Goal: Obtain resource: Download file/media

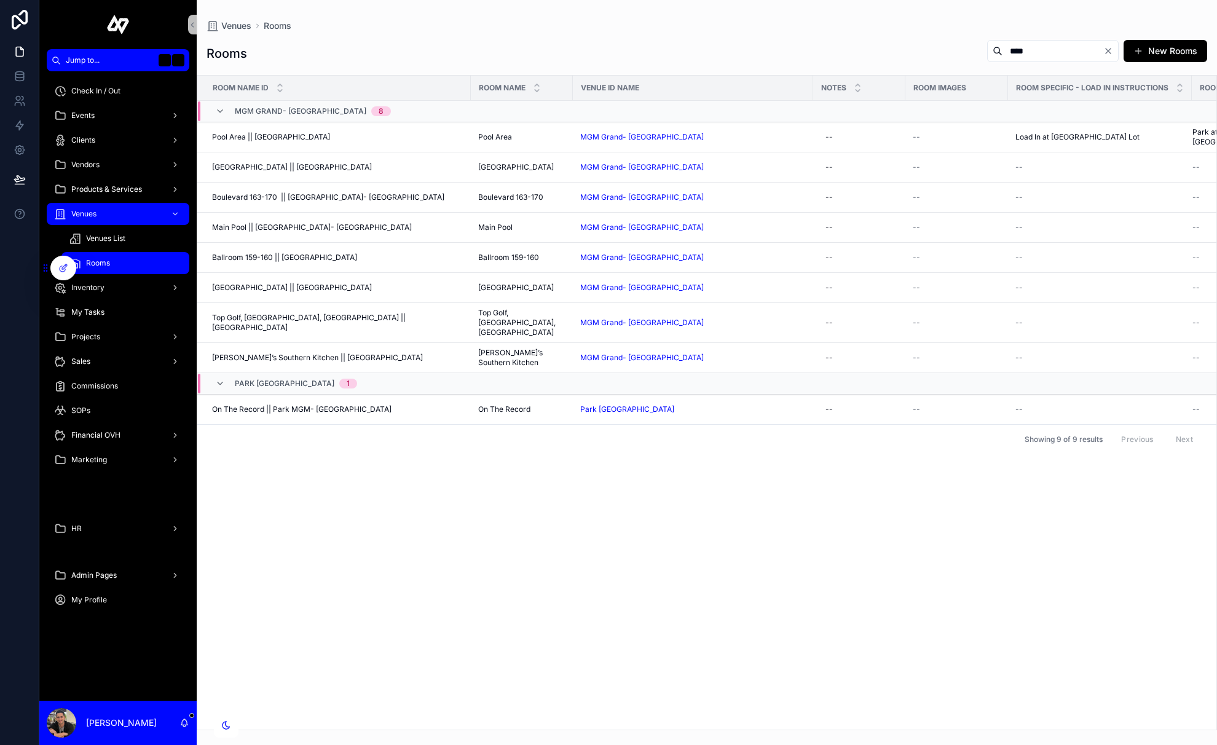
click at [435, 544] on div "Room Name ID Room Name Venue ID Name Notes Room Images Room Specific - Load In …" at bounding box center [706, 403] width 1019 height 654
click at [121, 158] on div "Vendors" at bounding box center [118, 165] width 128 height 20
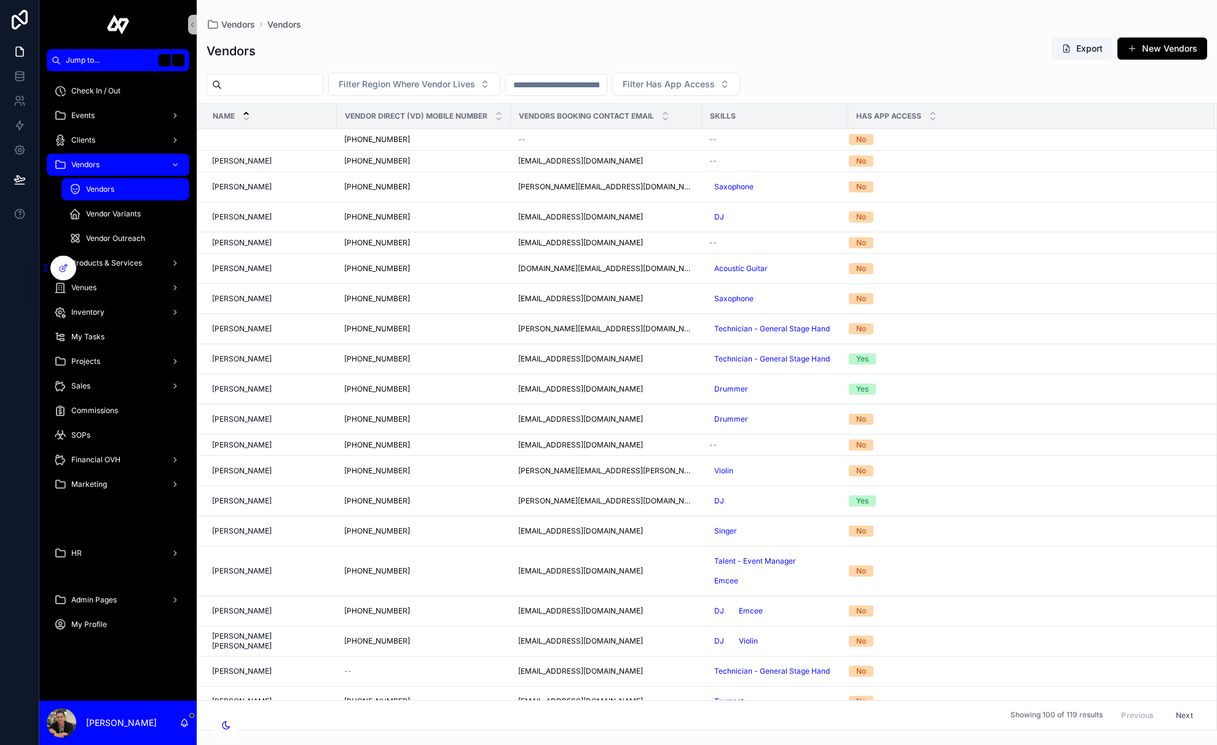
click at [143, 192] on div "Vendors" at bounding box center [125, 190] width 113 height 20
click at [700, 89] on span "Filter Has App Access" at bounding box center [669, 84] width 92 height 12
click at [667, 155] on div "Yes" at bounding box center [708, 154] width 148 height 20
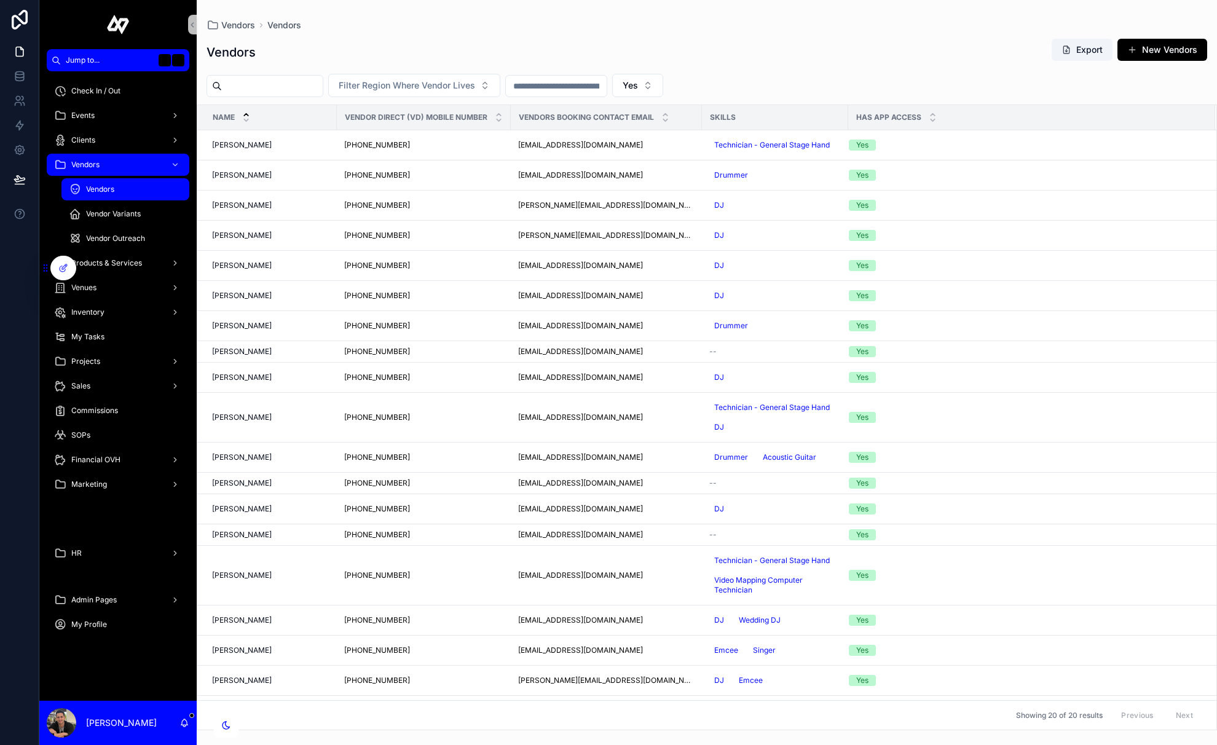
click at [820, 55] on div "Vendors Export New Vendors" at bounding box center [707, 52] width 1001 height 28
click at [18, 77] on icon at bounding box center [19, 75] width 8 height 5
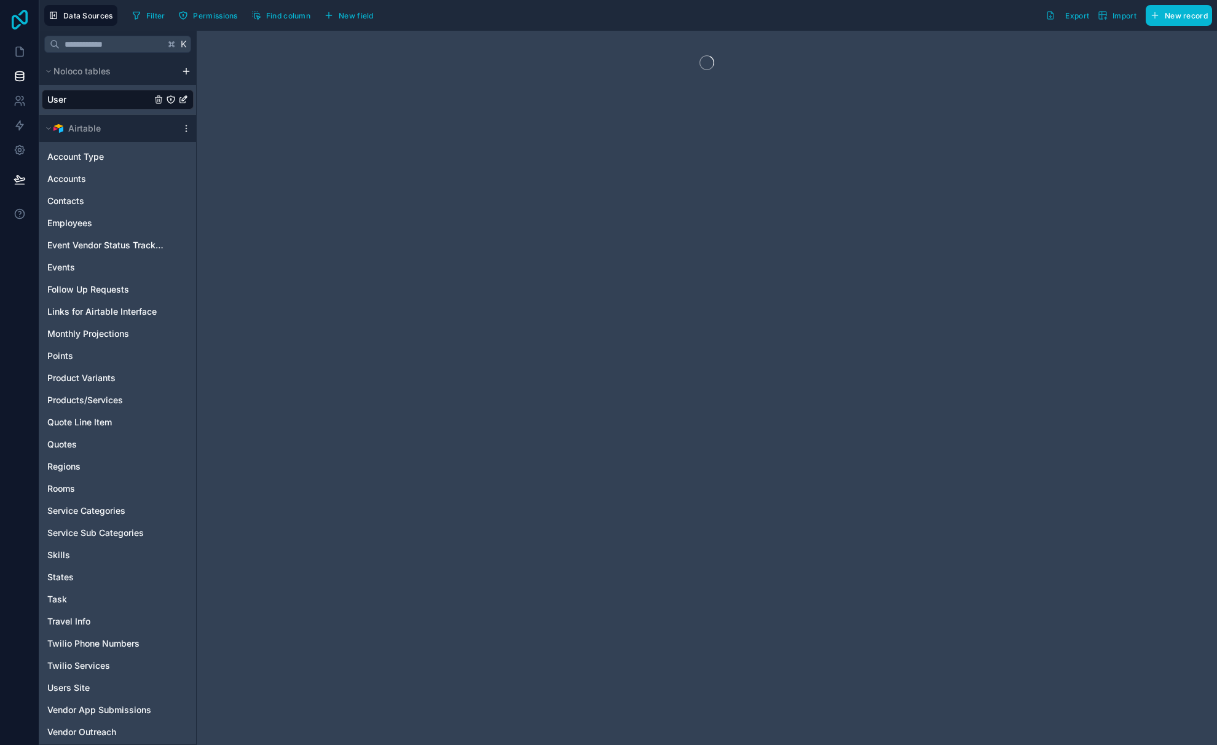
click at [17, 12] on icon at bounding box center [19, 20] width 25 height 20
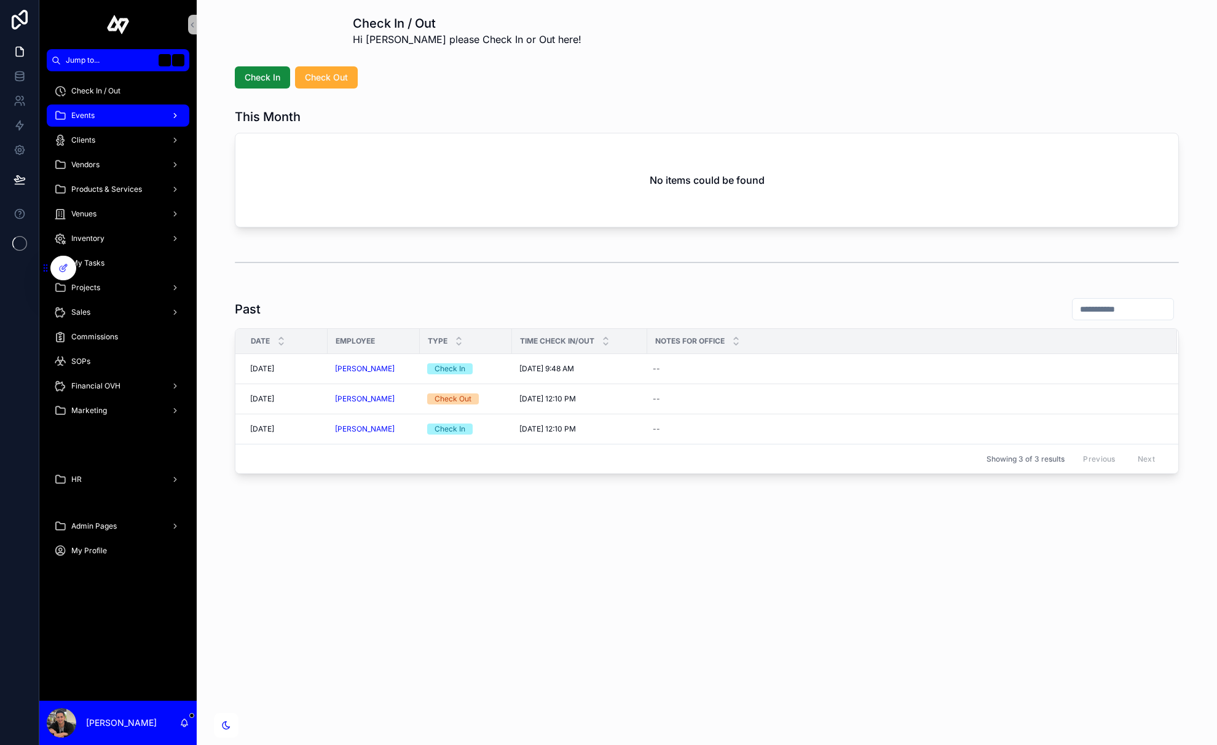
click at [116, 109] on div "Events" at bounding box center [118, 116] width 128 height 20
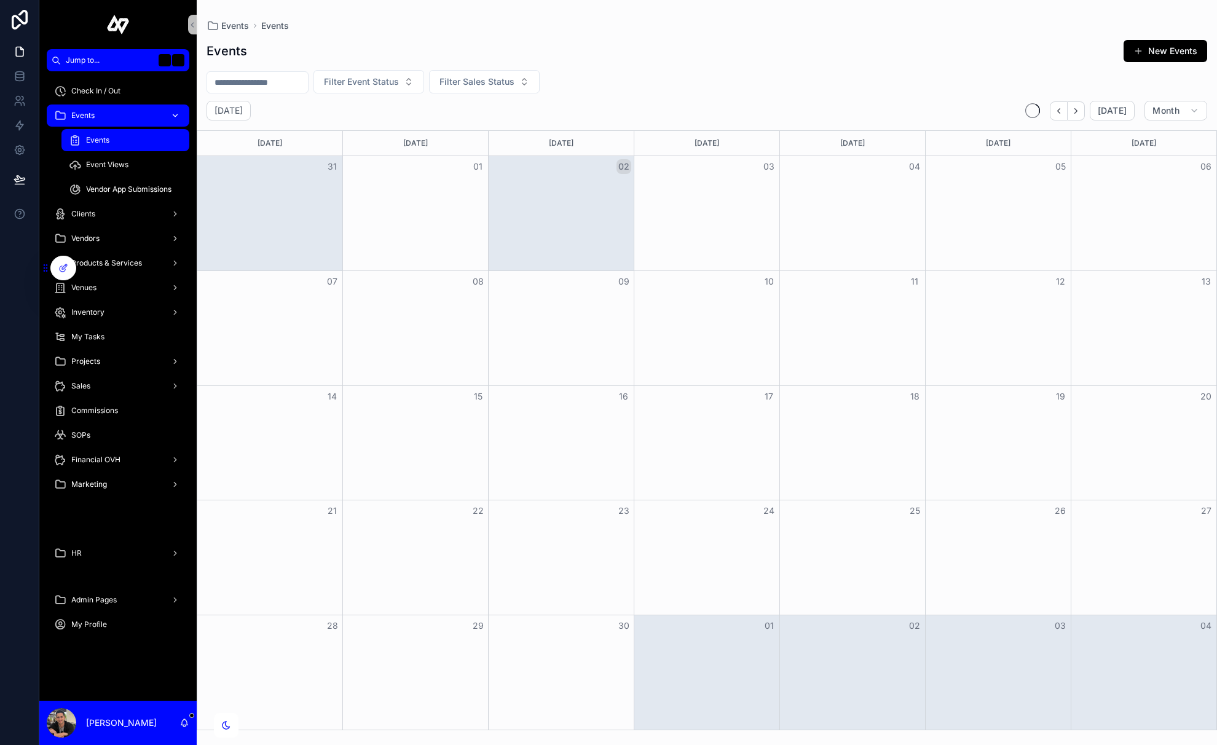
click at [115, 119] on div "Events" at bounding box center [118, 116] width 128 height 20
click at [157, 189] on span "Vendor App Submissions" at bounding box center [128, 189] width 85 height 10
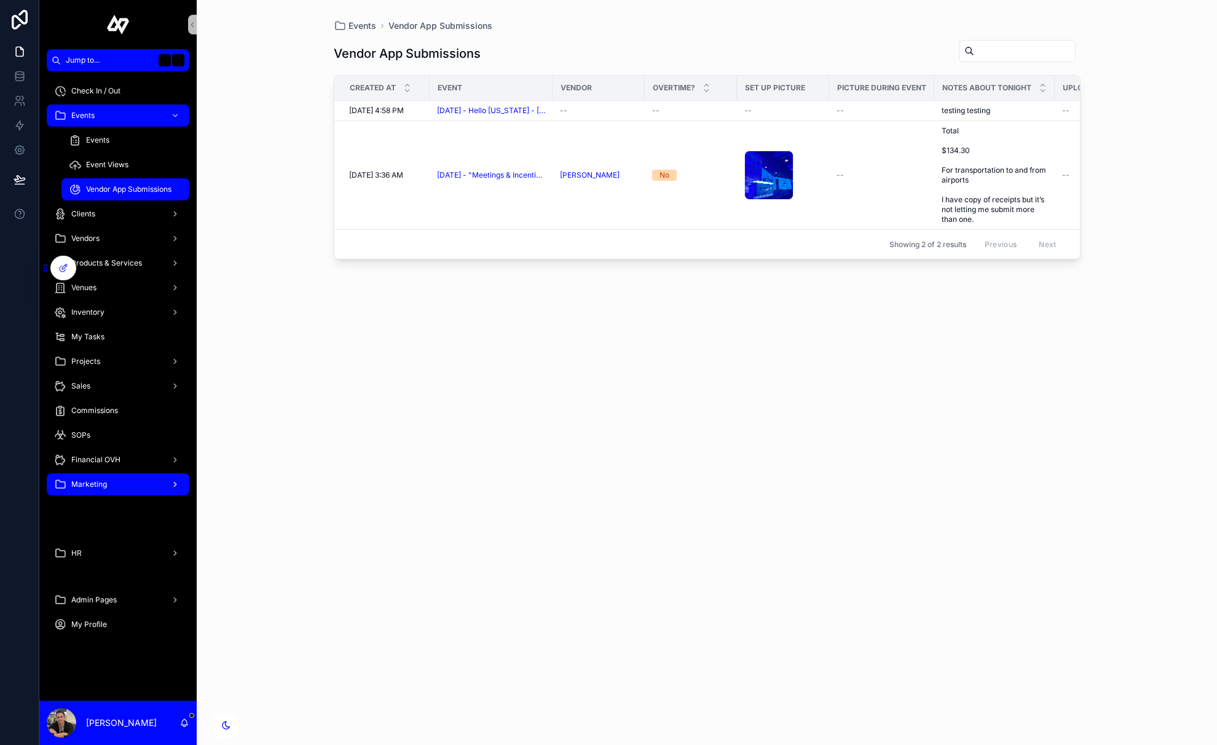
click at [133, 481] on div "Marketing" at bounding box center [118, 485] width 128 height 20
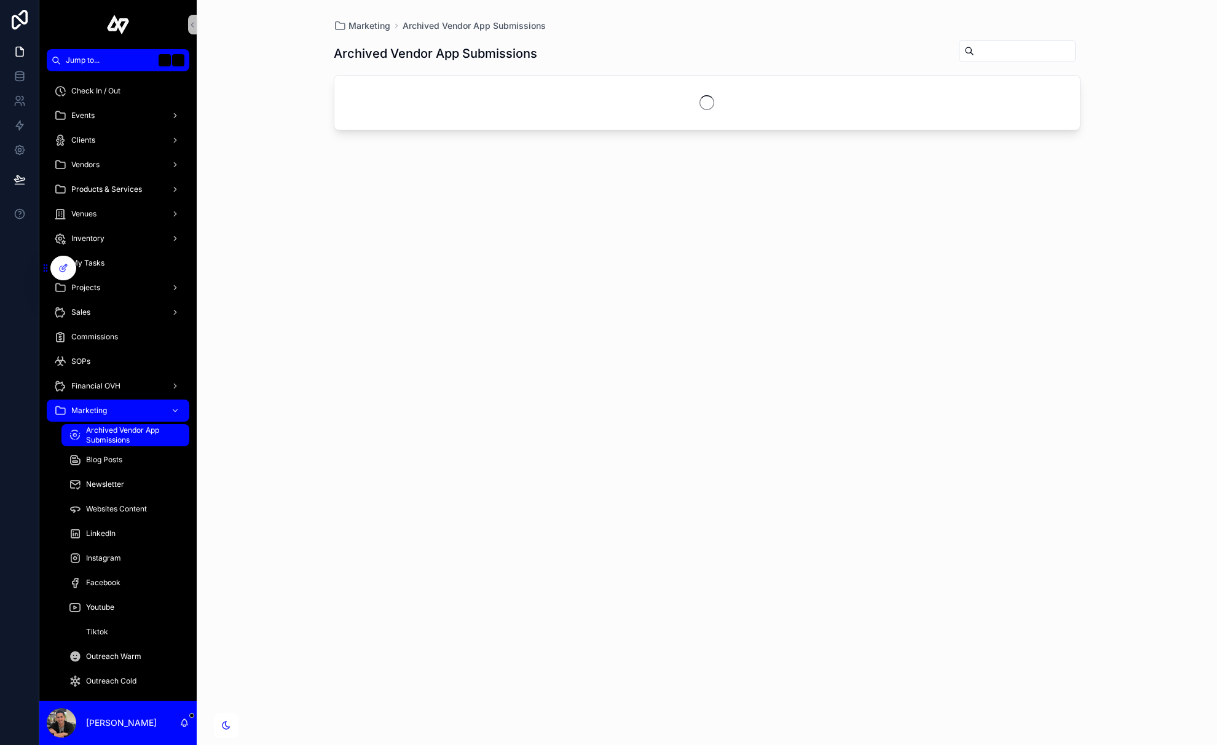
click at [148, 435] on span "Archived Vendor App Submissions" at bounding box center [131, 435] width 91 height 20
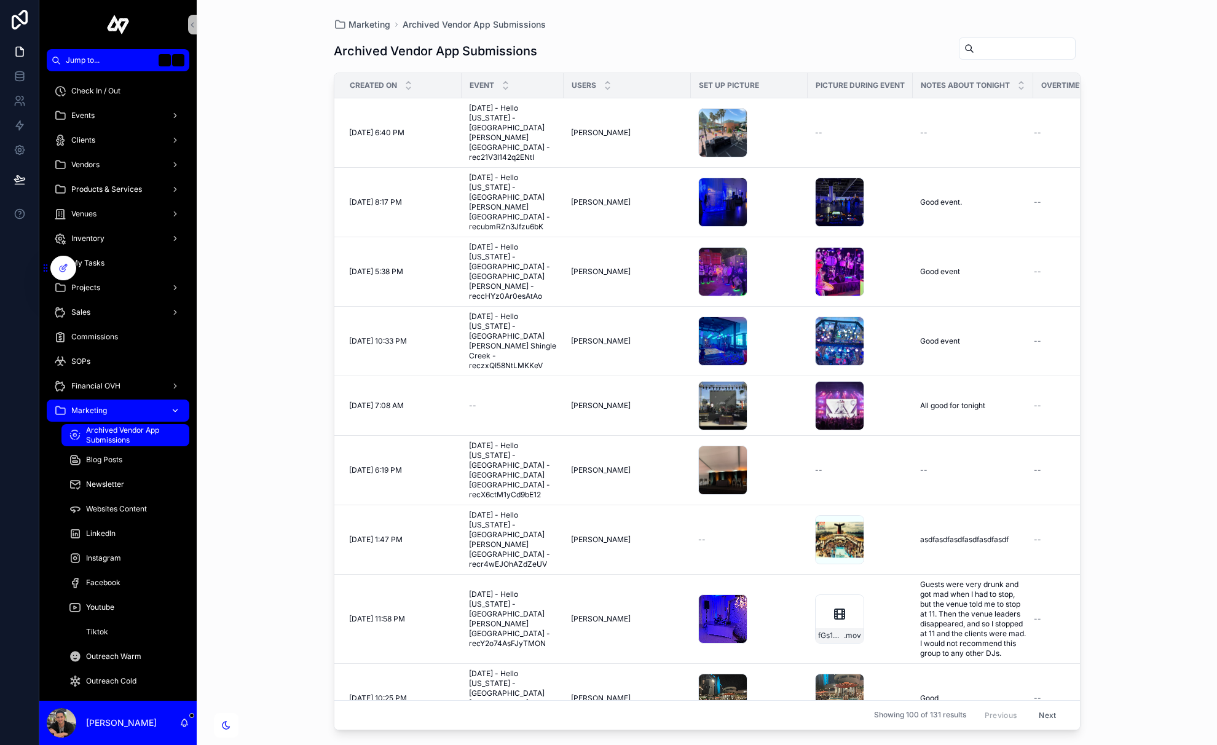
click at [166, 411] on div "scrollable content" at bounding box center [174, 411] width 16 height 20
click at [726, 595] on div "9wsx0LPNlcNXCceP51u1 .jpeg" at bounding box center [722, 619] width 49 height 49
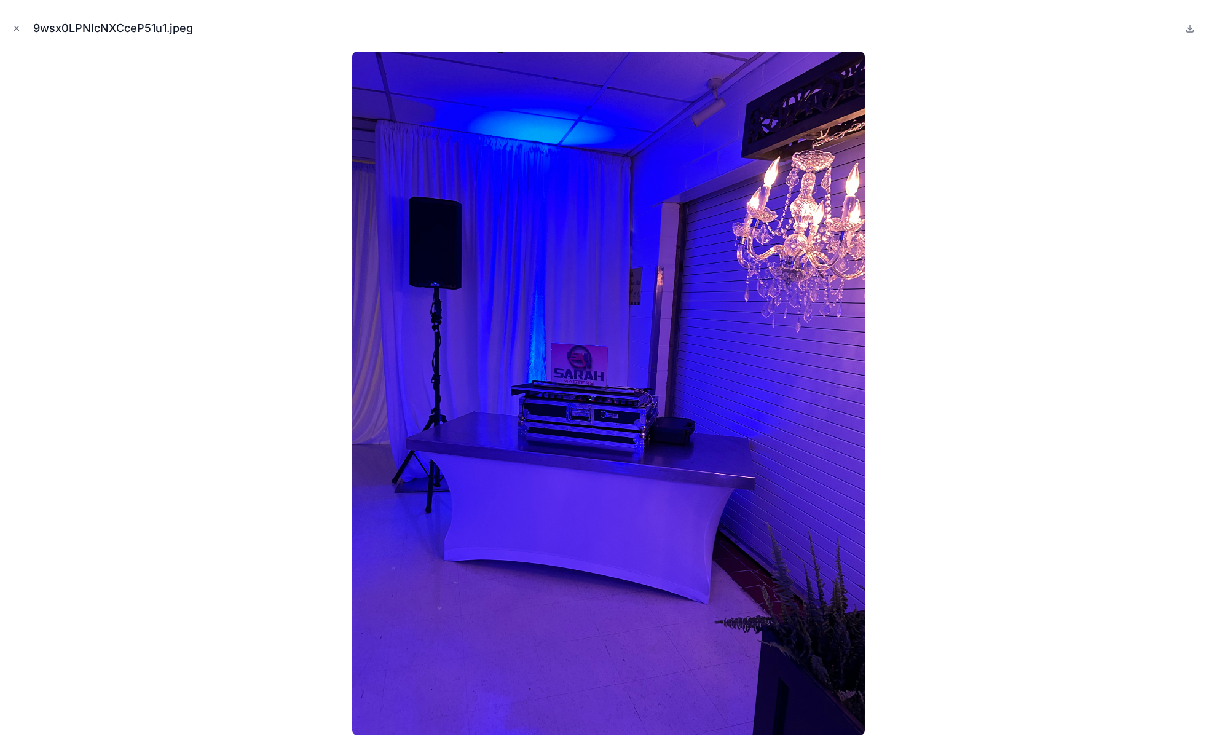
click at [724, 548] on img at bounding box center [608, 394] width 513 height 684
click at [220, 284] on div at bounding box center [609, 394] width 1198 height 684
click at [16, 24] on icon "Close modal" at bounding box center [16, 28] width 9 height 9
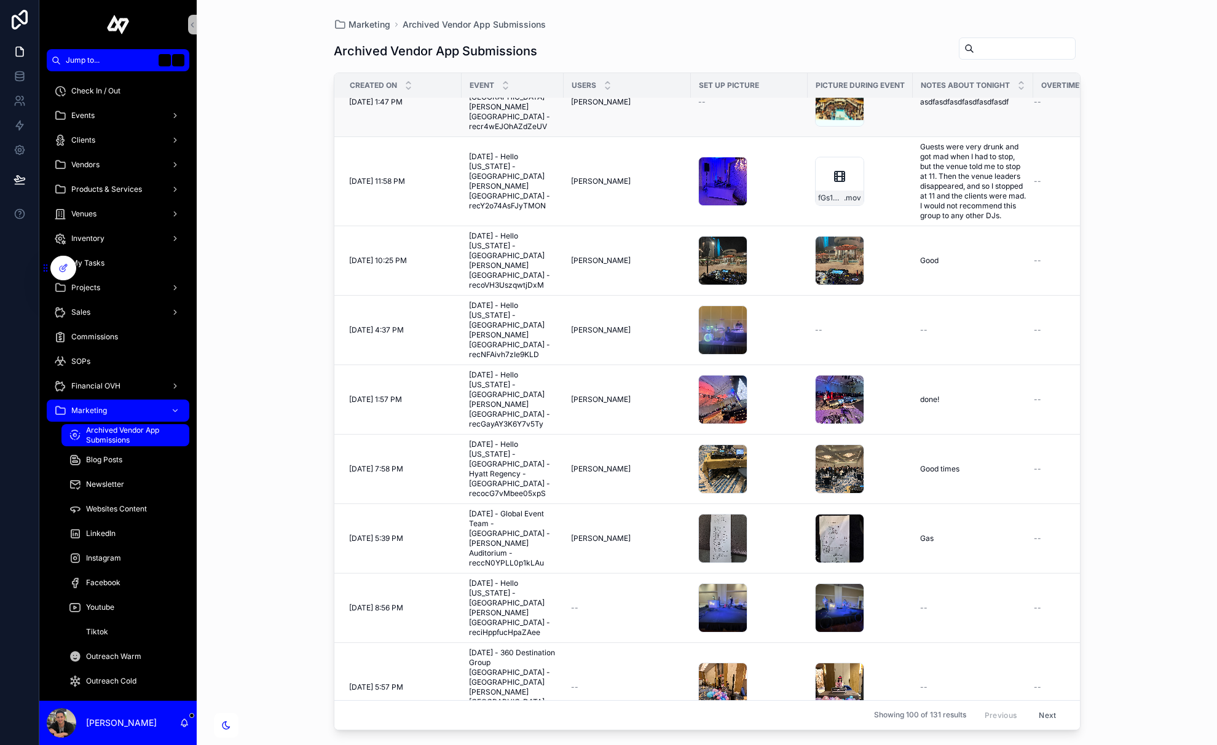
scroll to position [495, 0]
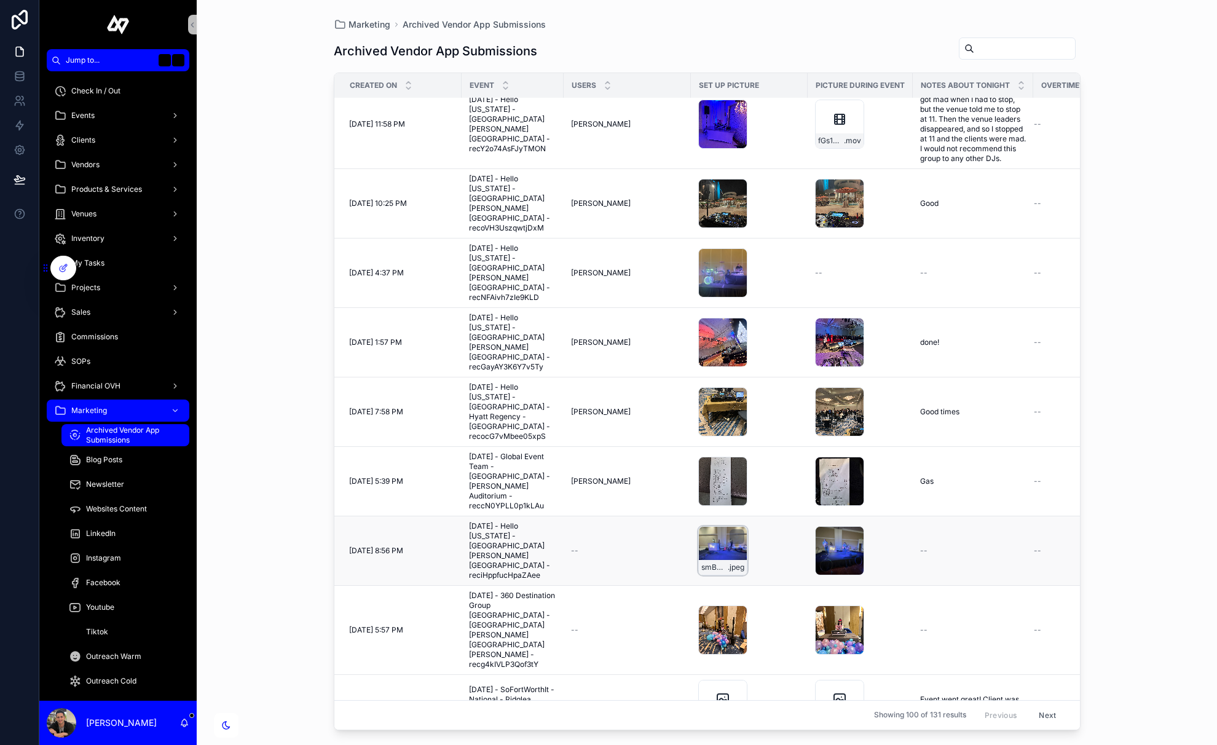
click at [724, 526] on div "smBQDJZLLpImPLE846MB .jpeg" at bounding box center [722, 550] width 49 height 49
